Goal: Information Seeking & Learning: Learn about a topic

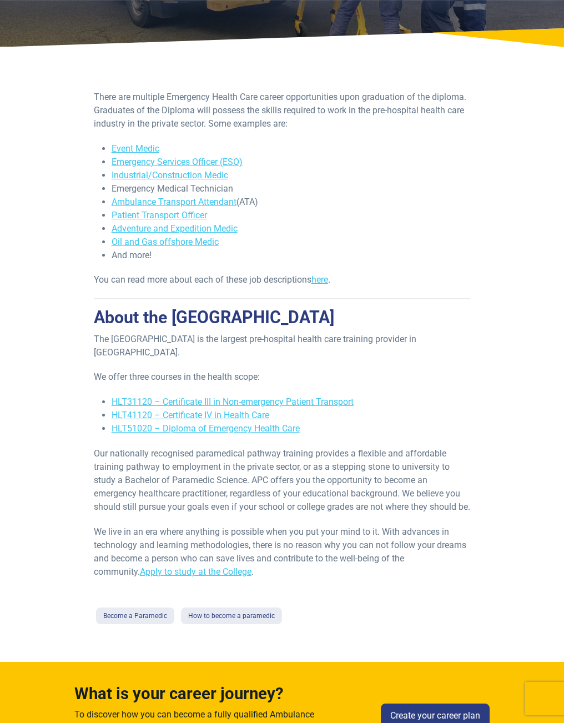
scroll to position [167, 0]
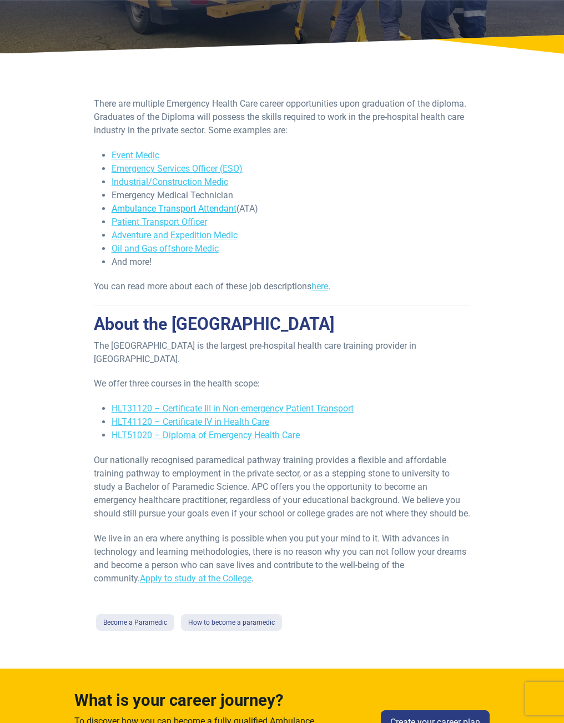
click at [229, 207] on link "Ambulance Transport Attendant" at bounding box center [174, 208] width 125 height 11
click at [199, 219] on link "Patient Transport Officer" at bounding box center [159, 222] width 95 height 11
click at [193, 244] on link "Oil and Gas offshore Medic" at bounding box center [165, 248] width 107 height 11
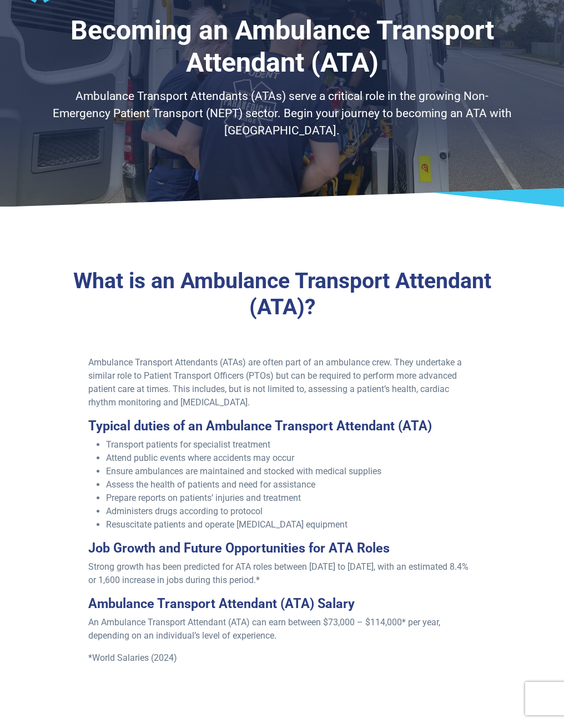
scroll to position [278, 0]
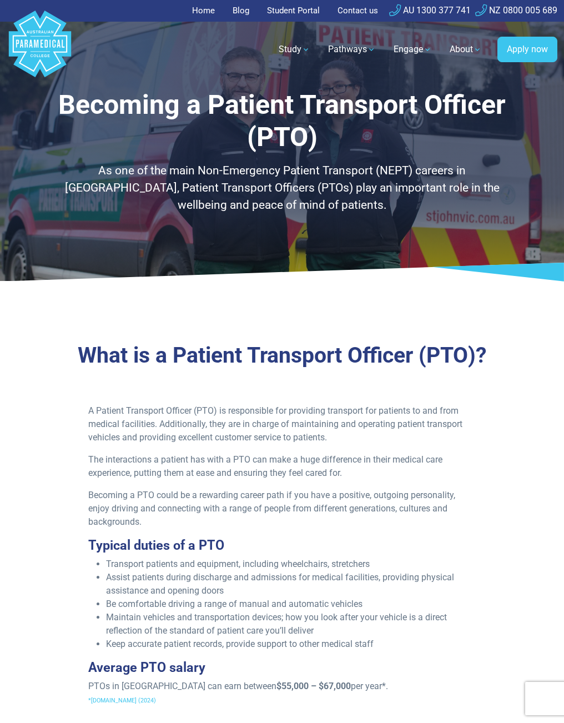
click at [350, 363] on h3 "What is a Patient Transport Officer (PTO)?" at bounding box center [282, 356] width 468 height 26
click at [411, 429] on p "A Patient Transport Officer (PTO) is responsible for providing transport for pa…" at bounding box center [282, 424] width 388 height 40
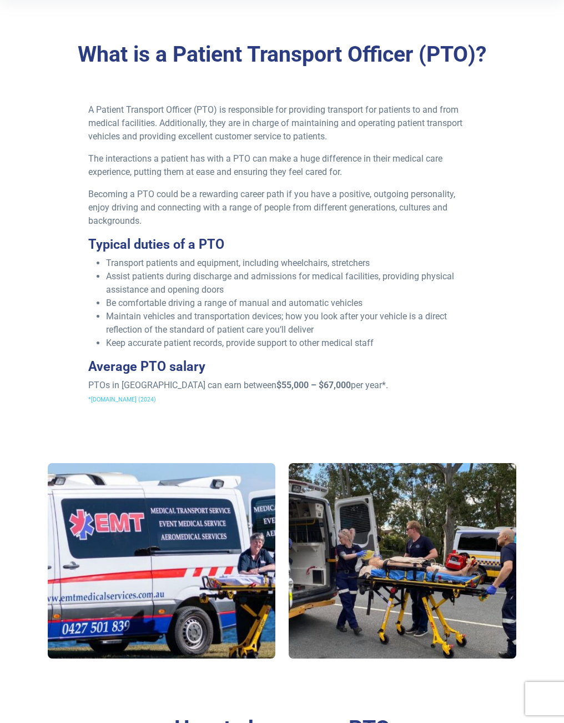
scroll to position [333, 0]
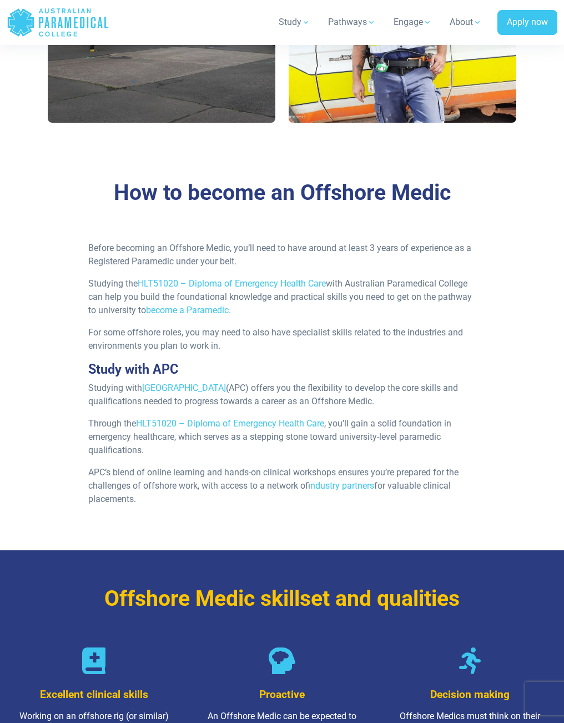
scroll to position [944, 0]
